Goal: Find specific page/section: Find specific page/section

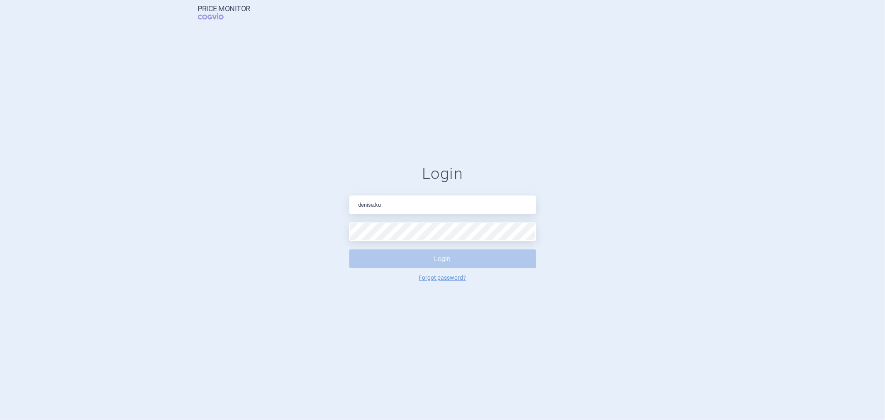
type input "[PERSON_NAME][EMAIL_ADDRESS][DOMAIN_NAME]"
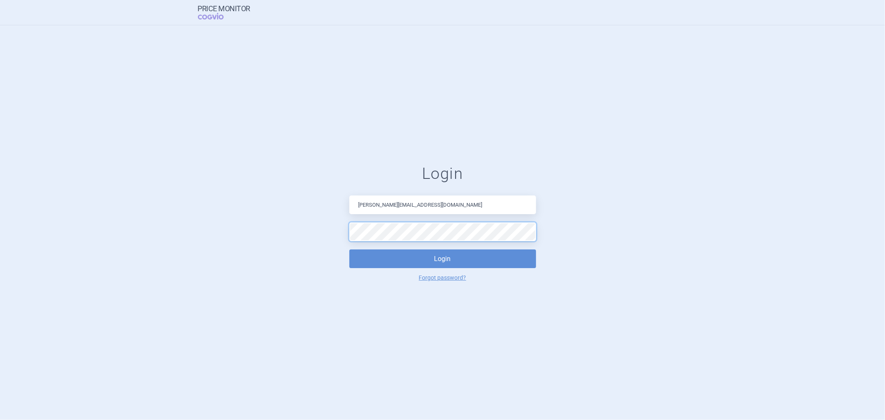
click at [349, 249] on button "Login" at bounding box center [442, 258] width 187 height 19
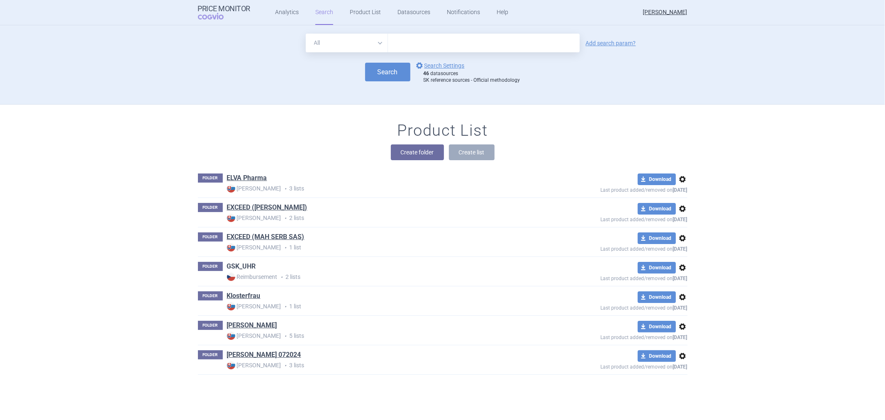
click at [235, 268] on link "GSK_UHR" at bounding box center [241, 266] width 29 height 9
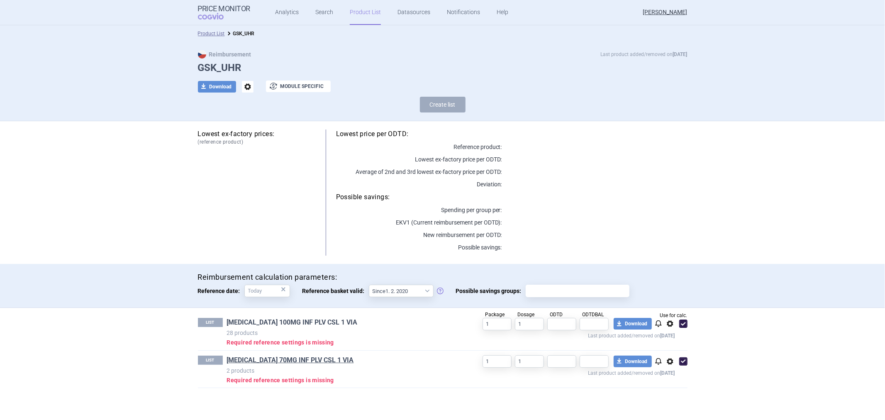
click at [300, 325] on link "[MEDICAL_DATA] 100MG INF PLV CSL 1 VIA" at bounding box center [292, 322] width 131 height 9
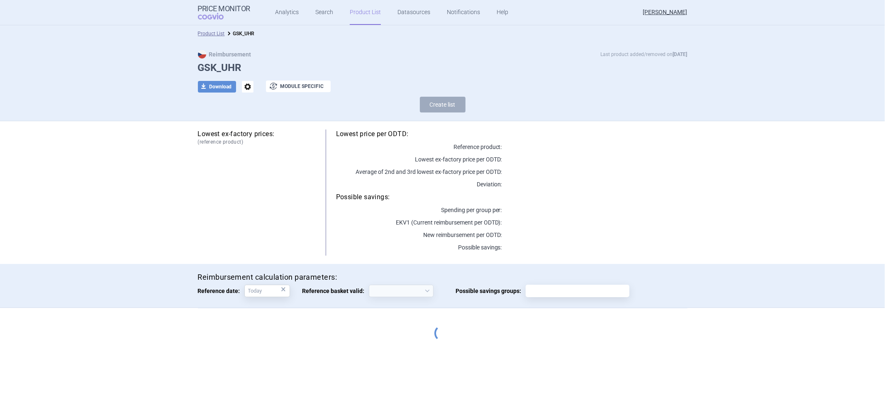
select select "[DATE]"
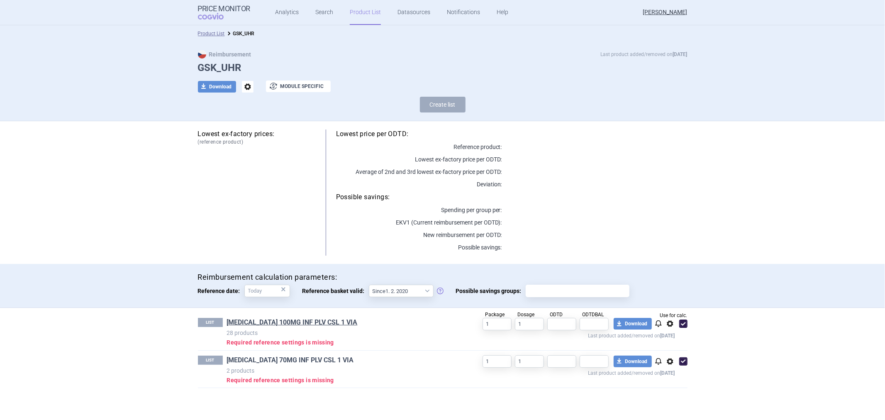
click at [261, 361] on link "[MEDICAL_DATA] 70MG INF PLV CSL 1 VIA" at bounding box center [290, 360] width 127 height 9
